Goal: Obtain resource: Obtain resource

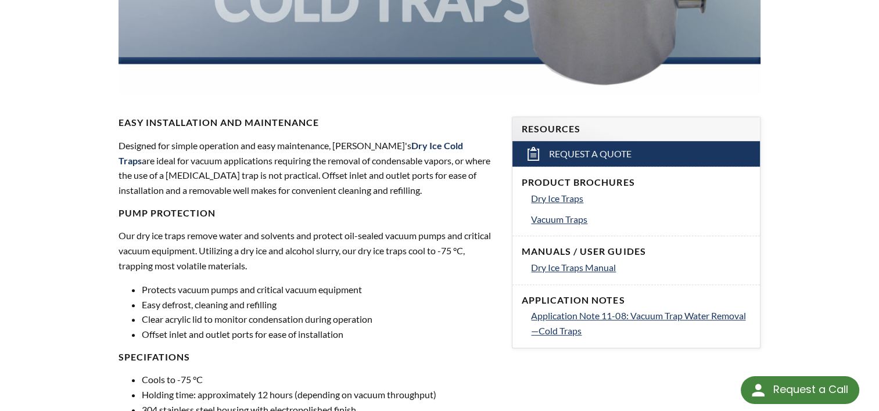
scroll to position [299, 0]
click at [561, 215] on span "Vacuum Traps" at bounding box center [559, 218] width 56 height 11
click at [540, 196] on span "Dry Ice Traps" at bounding box center [557, 197] width 52 height 11
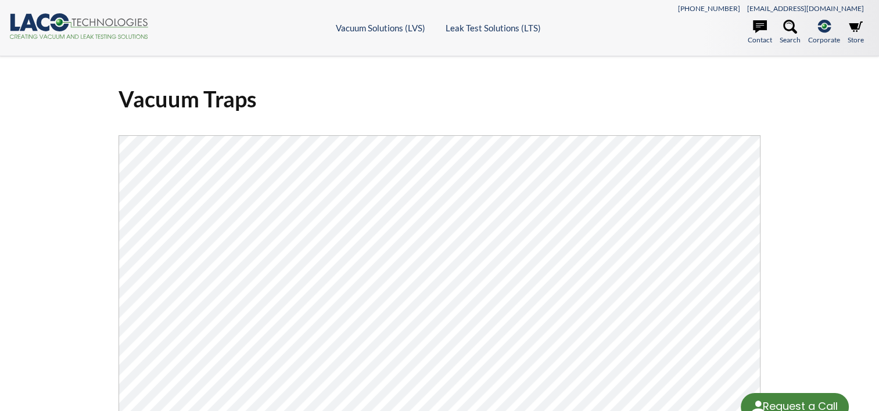
select select "Language Translate Widget"
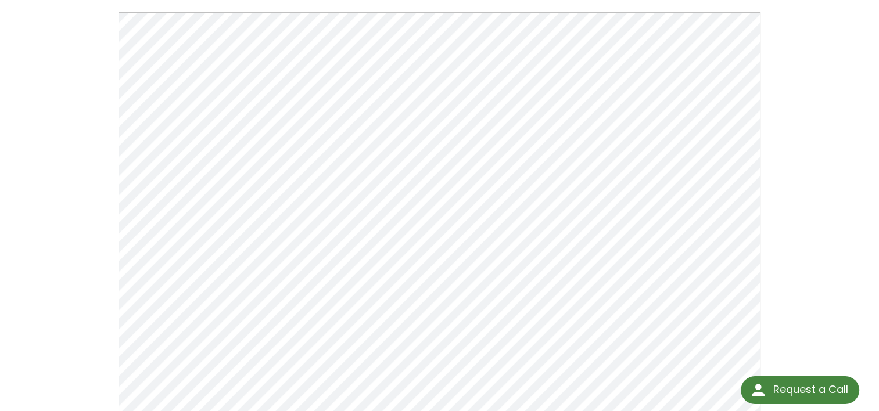
scroll to position [150, 0]
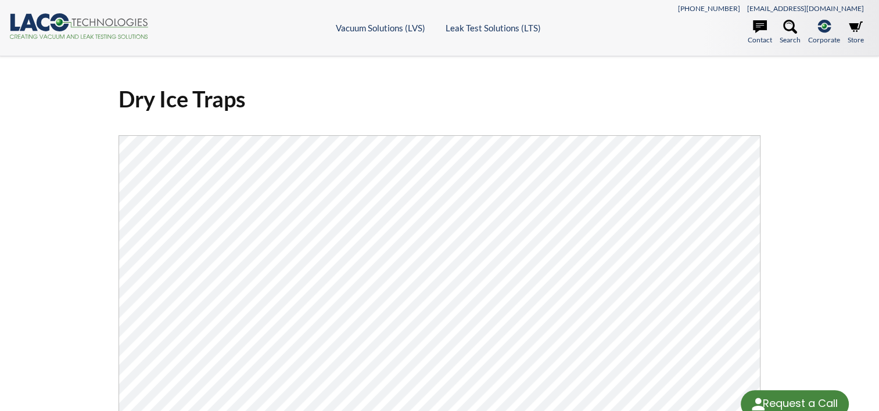
select select "Language Translate Widget"
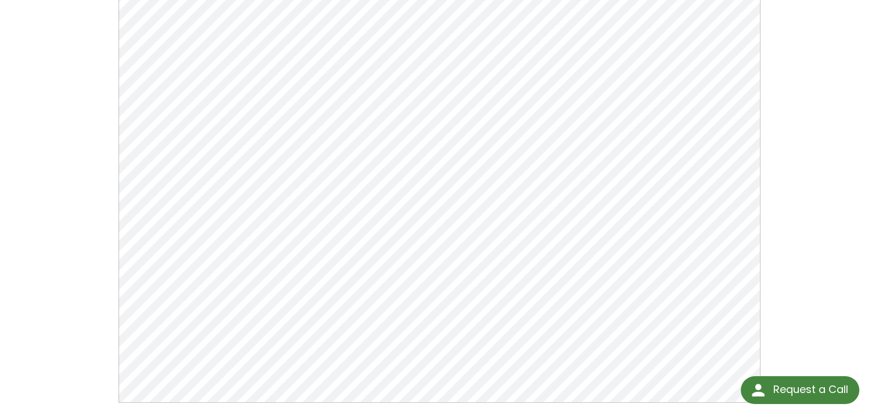
scroll to position [144, 0]
